Goal: Information Seeking & Learning: Learn about a topic

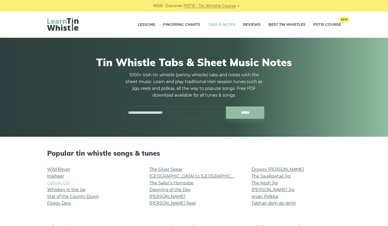
click at [59, 185] on link "Galway Girl" at bounding box center [58, 183] width 23 height 5
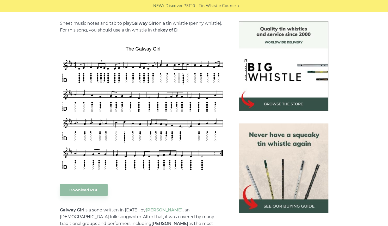
scroll to position [128, 0]
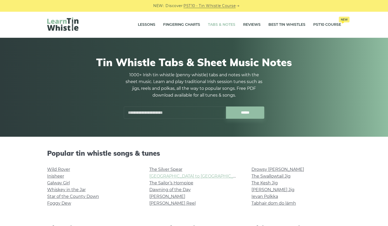
click at [168, 175] on link "[GEOGRAPHIC_DATA] to [GEOGRAPHIC_DATA]" at bounding box center [197, 176] width 96 height 5
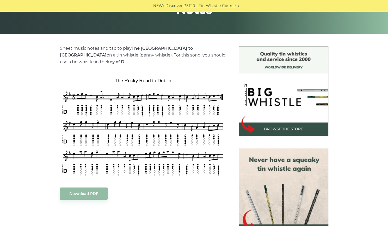
scroll to position [104, 0]
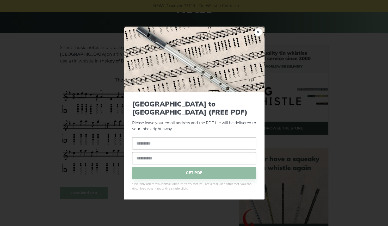
drag, startPoint x: 257, startPoint y: 38, endPoint x: 258, endPoint y: 34, distance: 3.5
click at [258, 34] on link "×" at bounding box center [259, 32] width 8 height 8
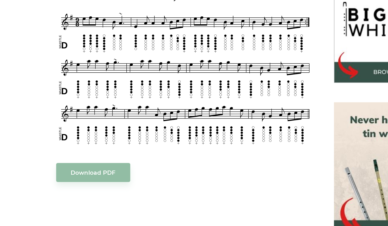
scroll to position [105, 0]
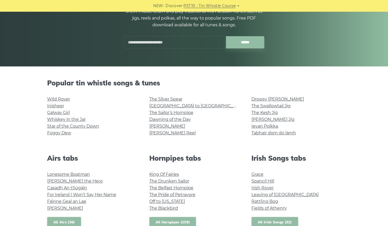
scroll to position [71, 0]
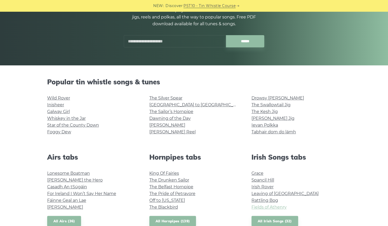
click at [263, 207] on link "Fields of Athenry" at bounding box center [269, 207] width 35 height 5
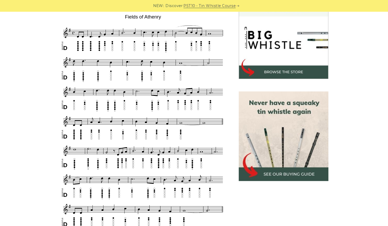
scroll to position [153, 0]
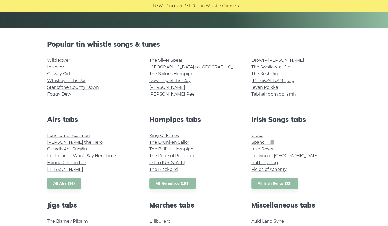
scroll to position [134, 0]
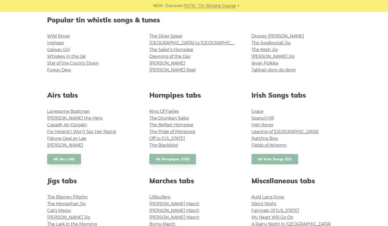
click at [275, 160] on link "All Irish Songs (32)" at bounding box center [275, 159] width 47 height 11
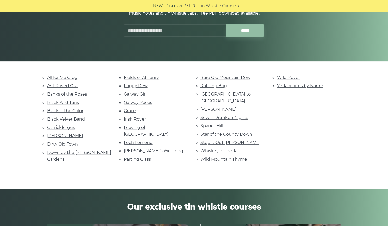
scroll to position [76, 0]
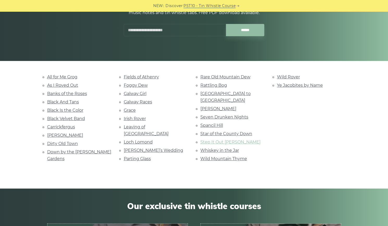
click at [220, 140] on link "Step It Out [PERSON_NAME]" at bounding box center [231, 142] width 60 height 5
click at [26, 144] on div "All for Me Grog As I Roved Out Banks of the Roses Black And Tans Black Is the C…" at bounding box center [194, 125] width 388 height 103
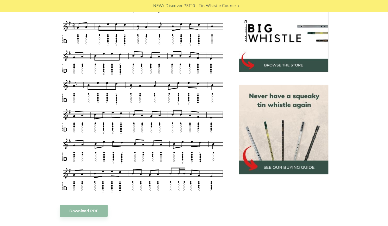
scroll to position [167, 0]
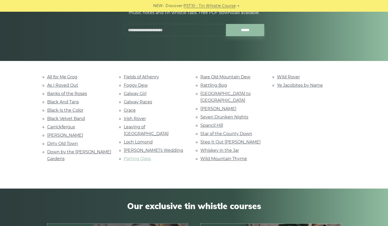
click at [143, 156] on link "Parting Glass" at bounding box center [137, 158] width 27 height 5
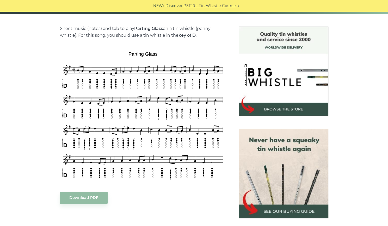
scroll to position [124, 0]
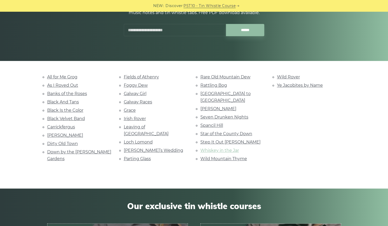
click at [228, 148] on link "Whiskey in the Jar" at bounding box center [220, 150] width 39 height 5
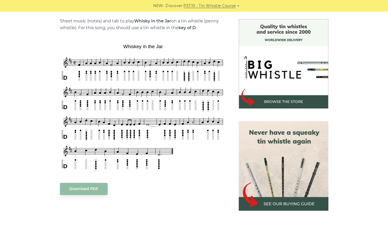
scroll to position [131, 0]
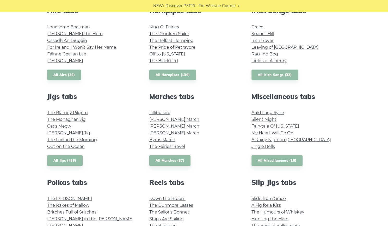
scroll to position [221, 0]
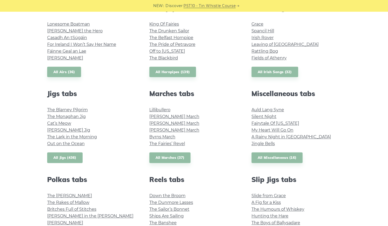
click at [59, 157] on link "All Jigs (436)" at bounding box center [64, 158] width 35 height 11
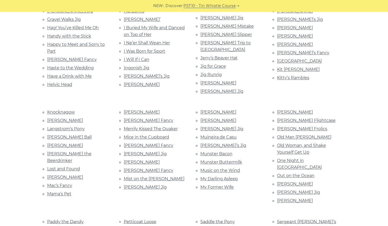
scroll to position [363, 0]
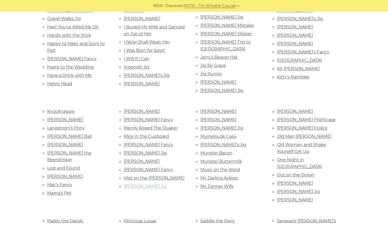
click at [137, 184] on link "[PERSON_NAME] Jig" at bounding box center [145, 186] width 43 height 5
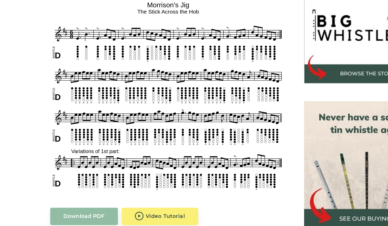
scroll to position [123, 0]
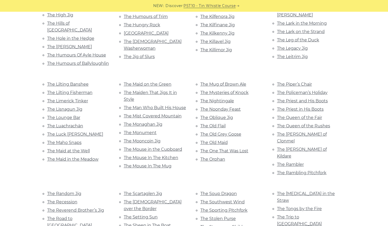
scroll to position [959, 0]
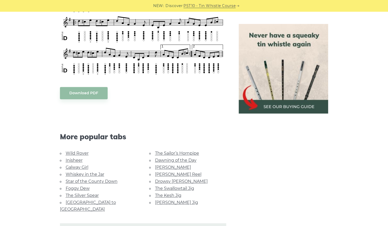
scroll to position [293, 0]
click at [174, 180] on link "Drowsy [PERSON_NAME]" at bounding box center [181, 181] width 53 height 5
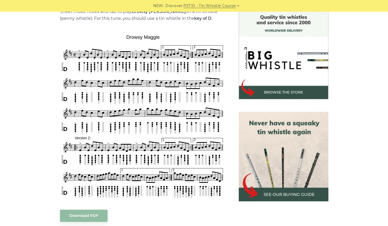
scroll to position [140, 0]
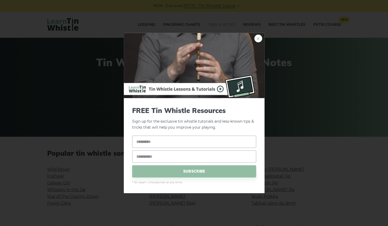
click at [260, 40] on link "×" at bounding box center [259, 39] width 8 height 8
